Goal: Navigation & Orientation: Find specific page/section

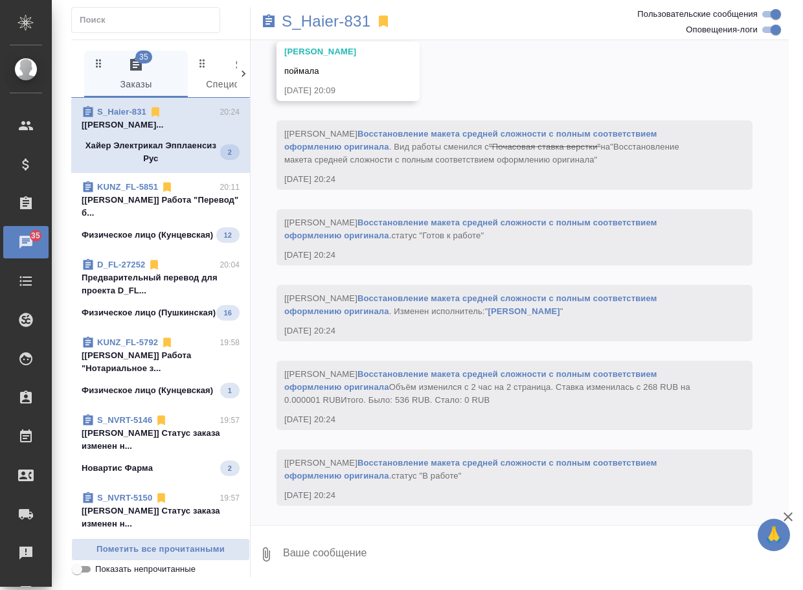
scroll to position [5346, 0]
